Goal: Task Accomplishment & Management: Use online tool/utility

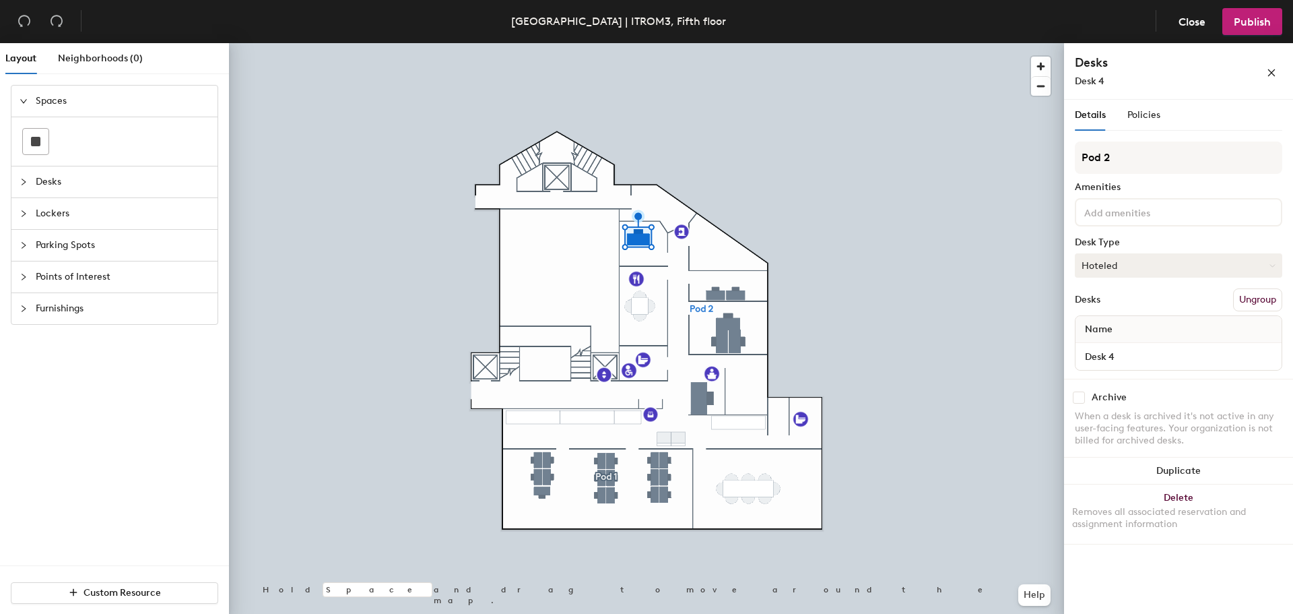
click at [1121, 261] on button "Hoteled" at bounding box center [1178, 265] width 207 height 24
click at [1119, 274] on button "Hoteled" at bounding box center [1178, 265] width 207 height 24
click at [1115, 310] on div "Assigned" at bounding box center [1143, 307] width 135 height 20
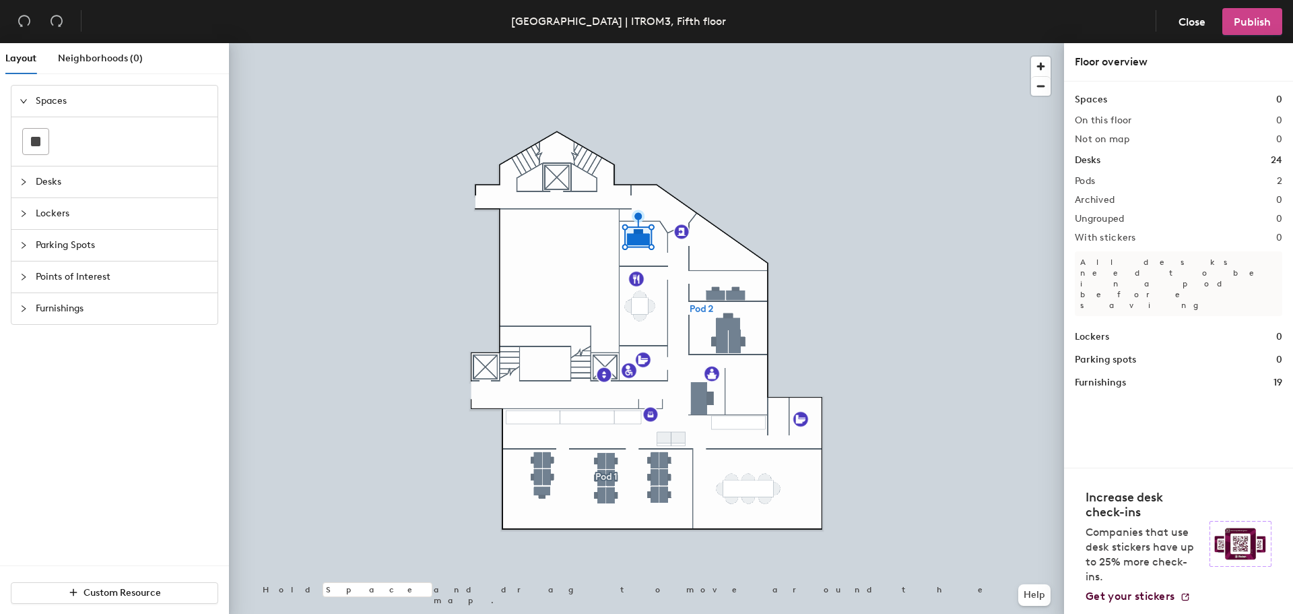
click at [1254, 17] on span "Publish" at bounding box center [1252, 21] width 37 height 13
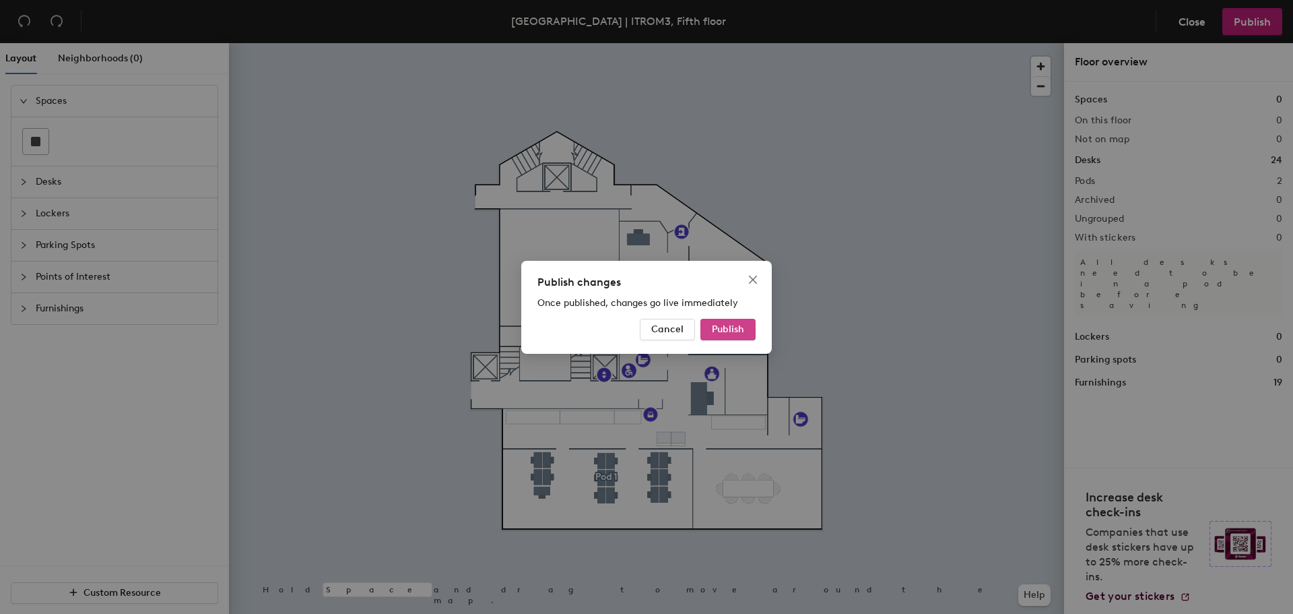
click at [729, 331] on span "Publish" at bounding box center [728, 328] width 32 height 11
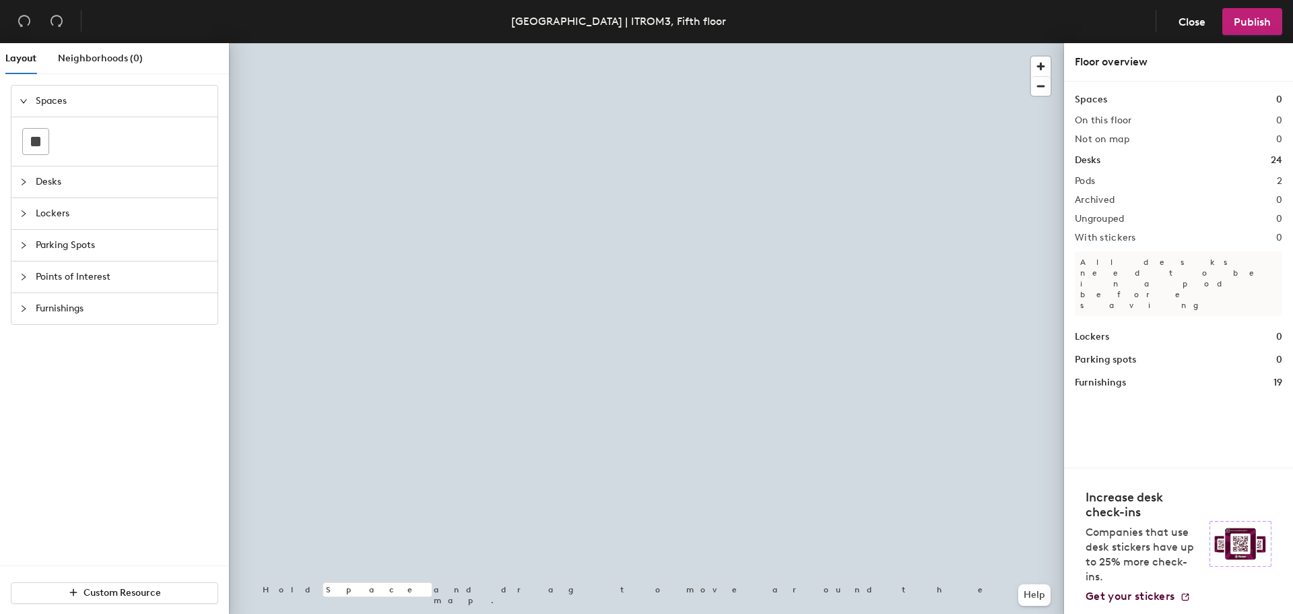
click at [638, 43] on div at bounding box center [646, 43] width 835 height 0
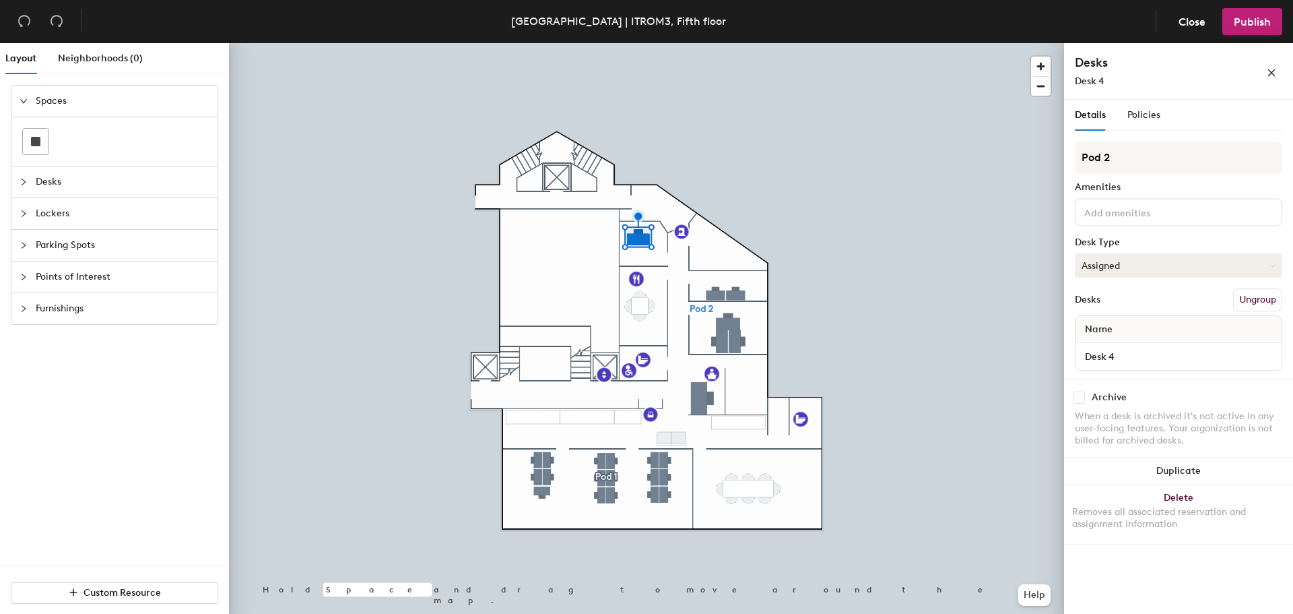
click at [1127, 260] on button "Assigned" at bounding box center [1178, 265] width 207 height 24
click at [1099, 330] on div "Hot" at bounding box center [1143, 327] width 135 height 20
click at [1242, 15] on span "Publish" at bounding box center [1252, 21] width 37 height 13
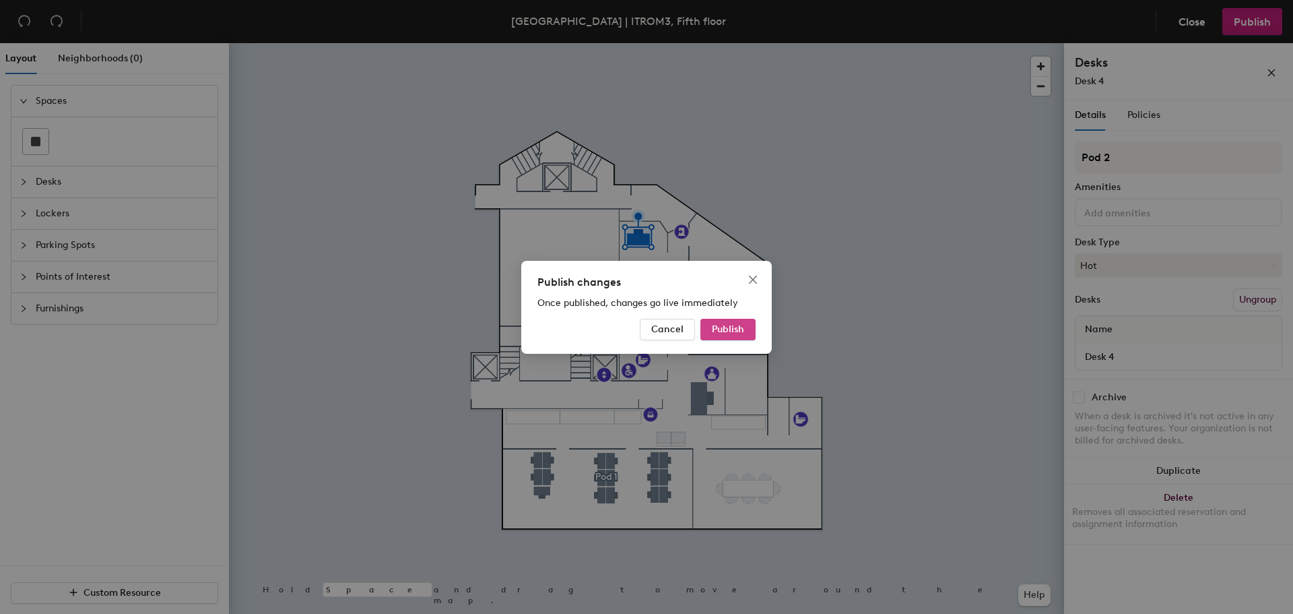
click at [725, 328] on span "Publish" at bounding box center [728, 328] width 32 height 11
